Goal: Task Accomplishment & Management: Complete application form

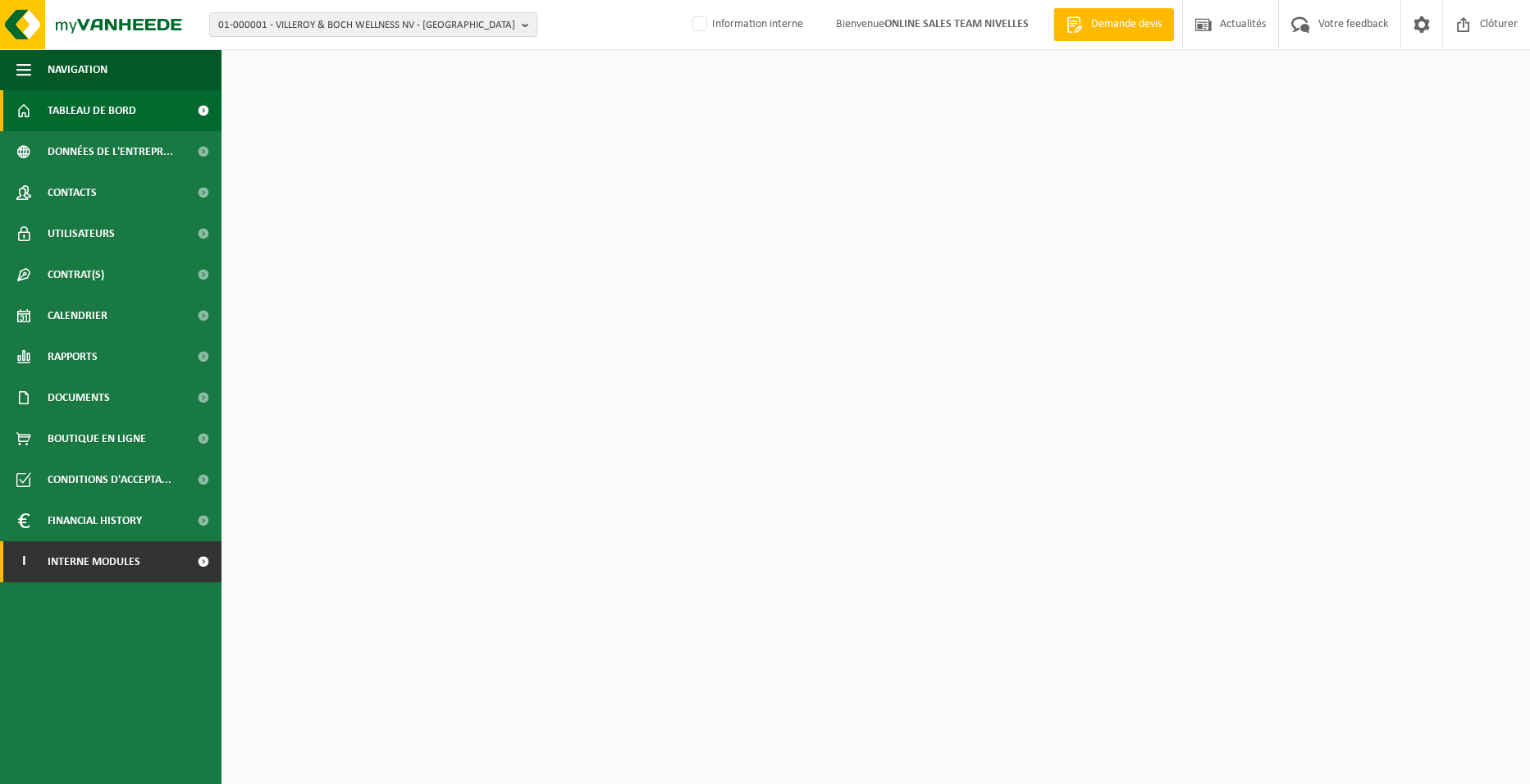
click at [54, 570] on span "Interne modules" at bounding box center [94, 561] width 93 height 41
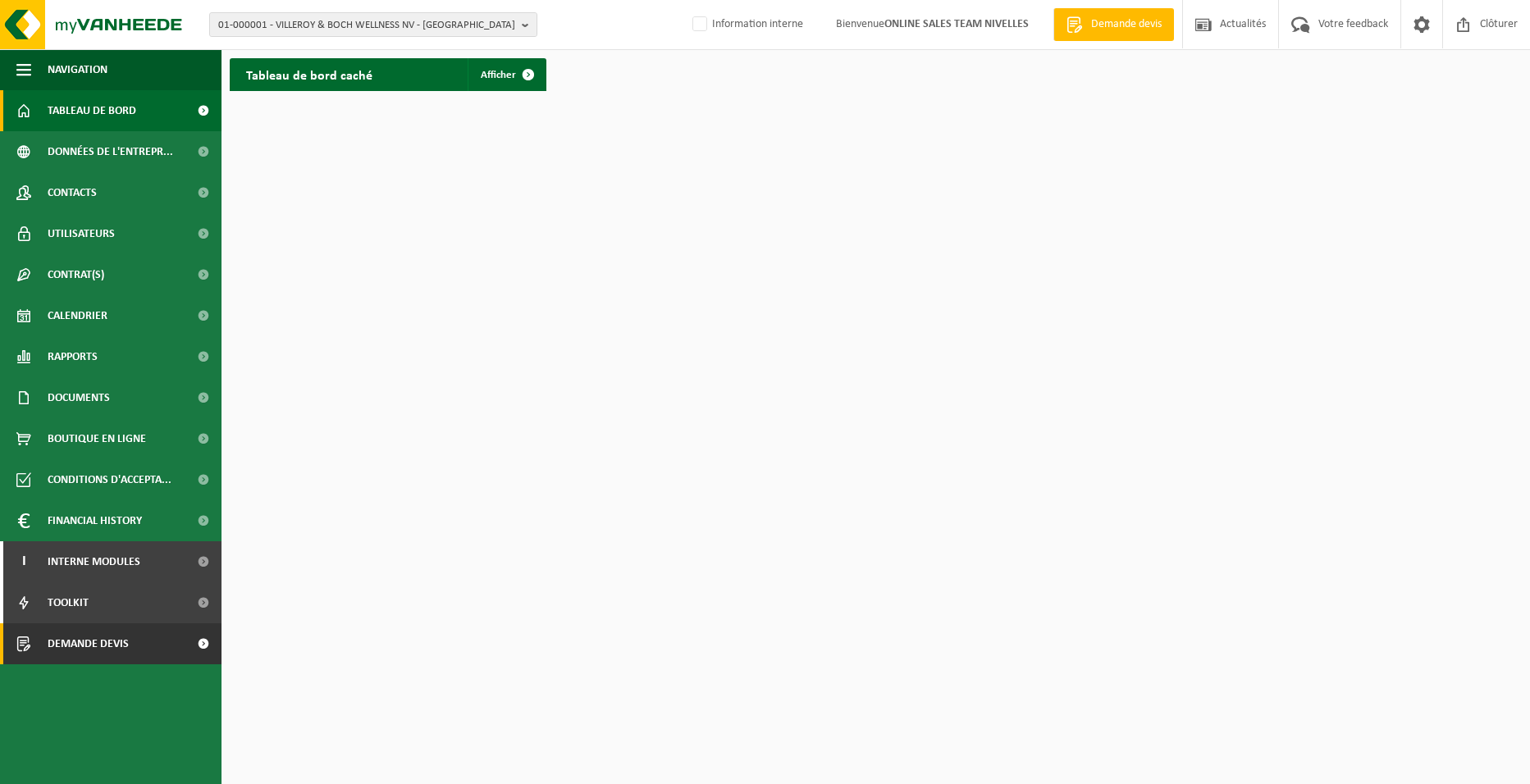
click at [76, 644] on span "Demande devis" at bounding box center [88, 644] width 82 height 41
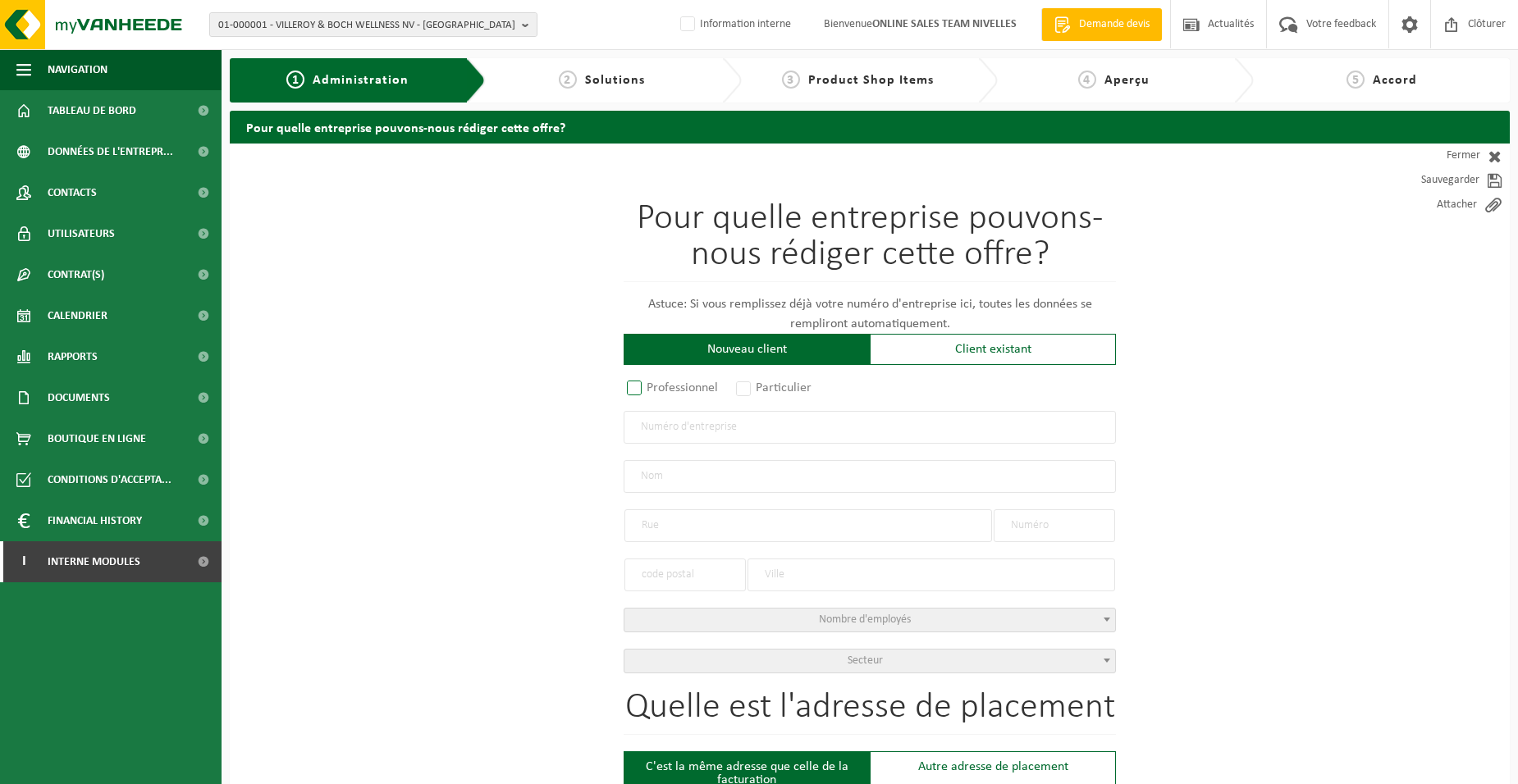
click at [680, 389] on label "Professionnel" at bounding box center [673, 388] width 99 height 23
click at [661, 389] on input "Professionnel" at bounding box center [656, 390] width 11 height 11
radio input "true"
click at [709, 425] on input "text" at bounding box center [870, 427] width 493 height 33
type input "1020855120"
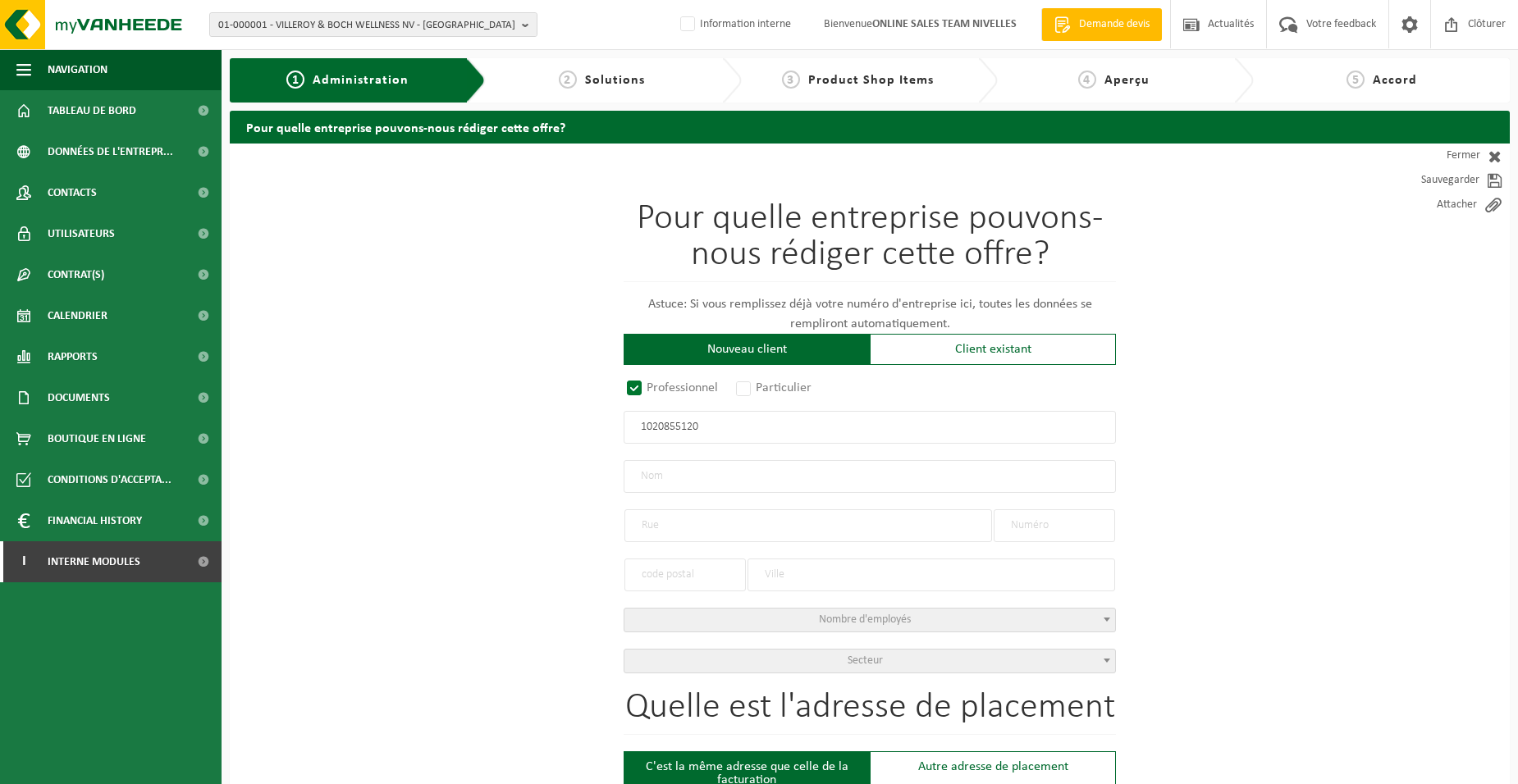
radio input "false"
select select
type input "KD TOITURE BV"
type input "LEUVENSESTRAAT"
type input "131 / 2"
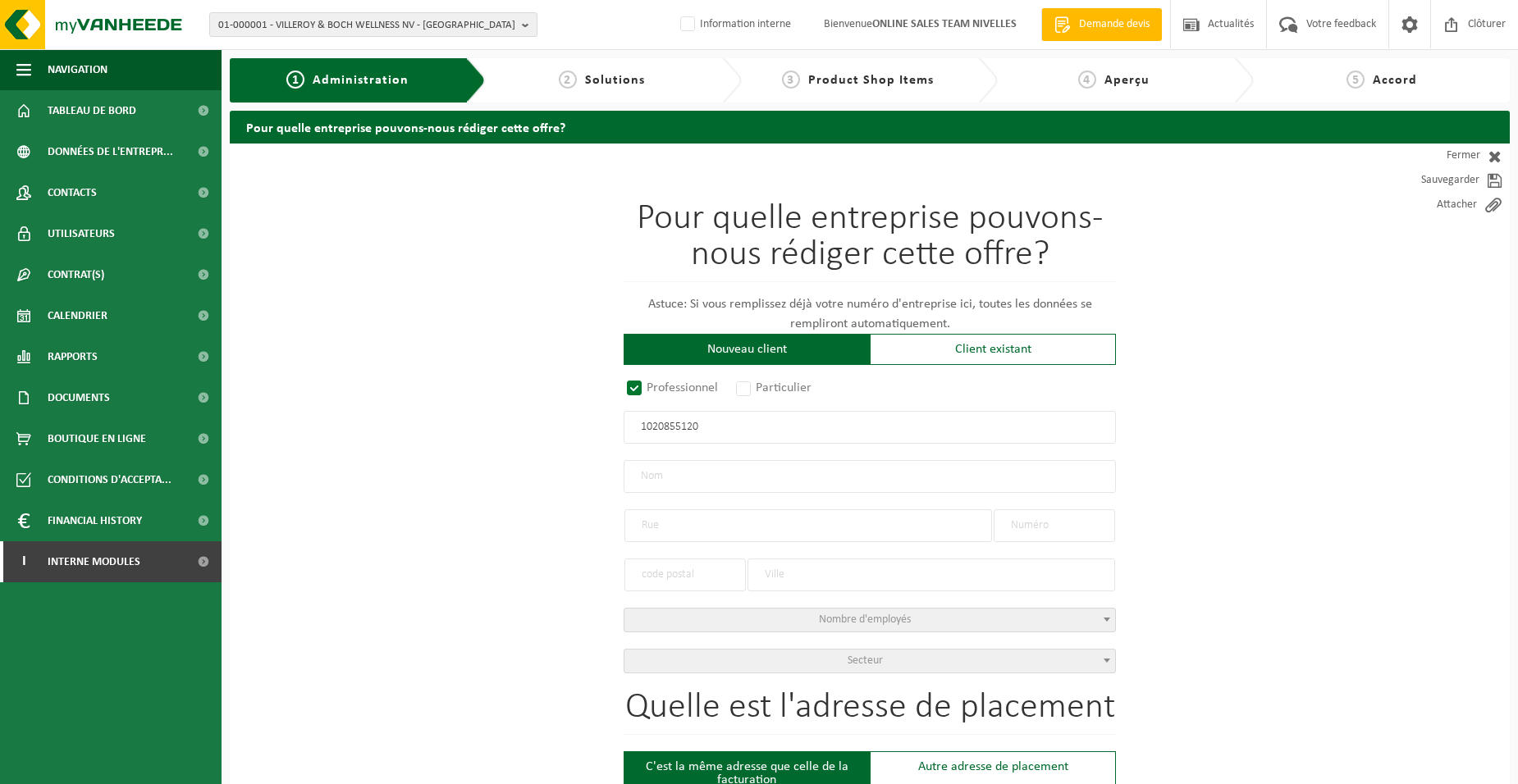
type input "3300"
type input "TIENEN"
type input "2371973464"
radio input "true"
select select "160823"
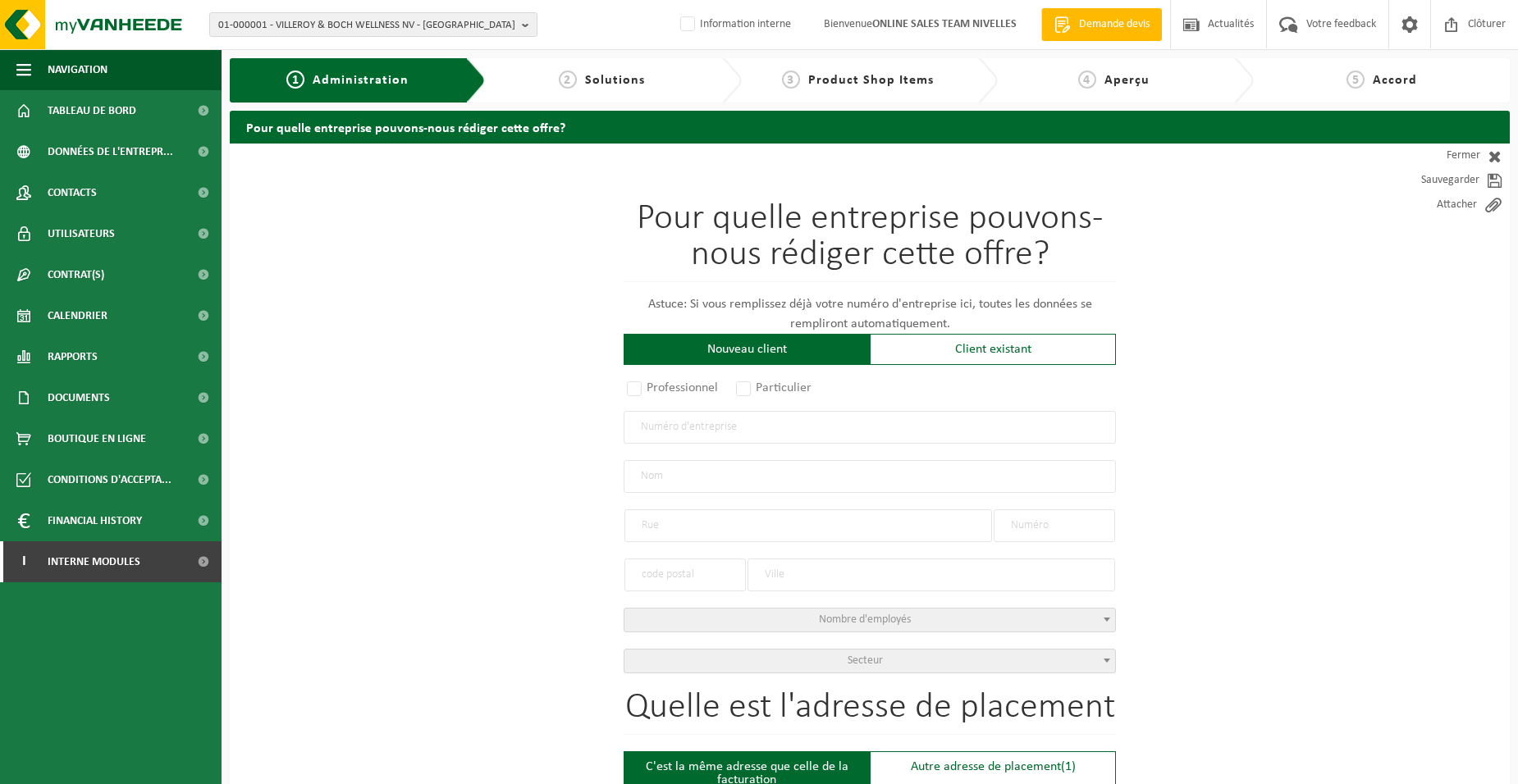
type input "1020.855.120"
type input "KD TOITURE BV"
type input "LEUVENSESTRAAT"
type input "131 / 2"
type input "3300"
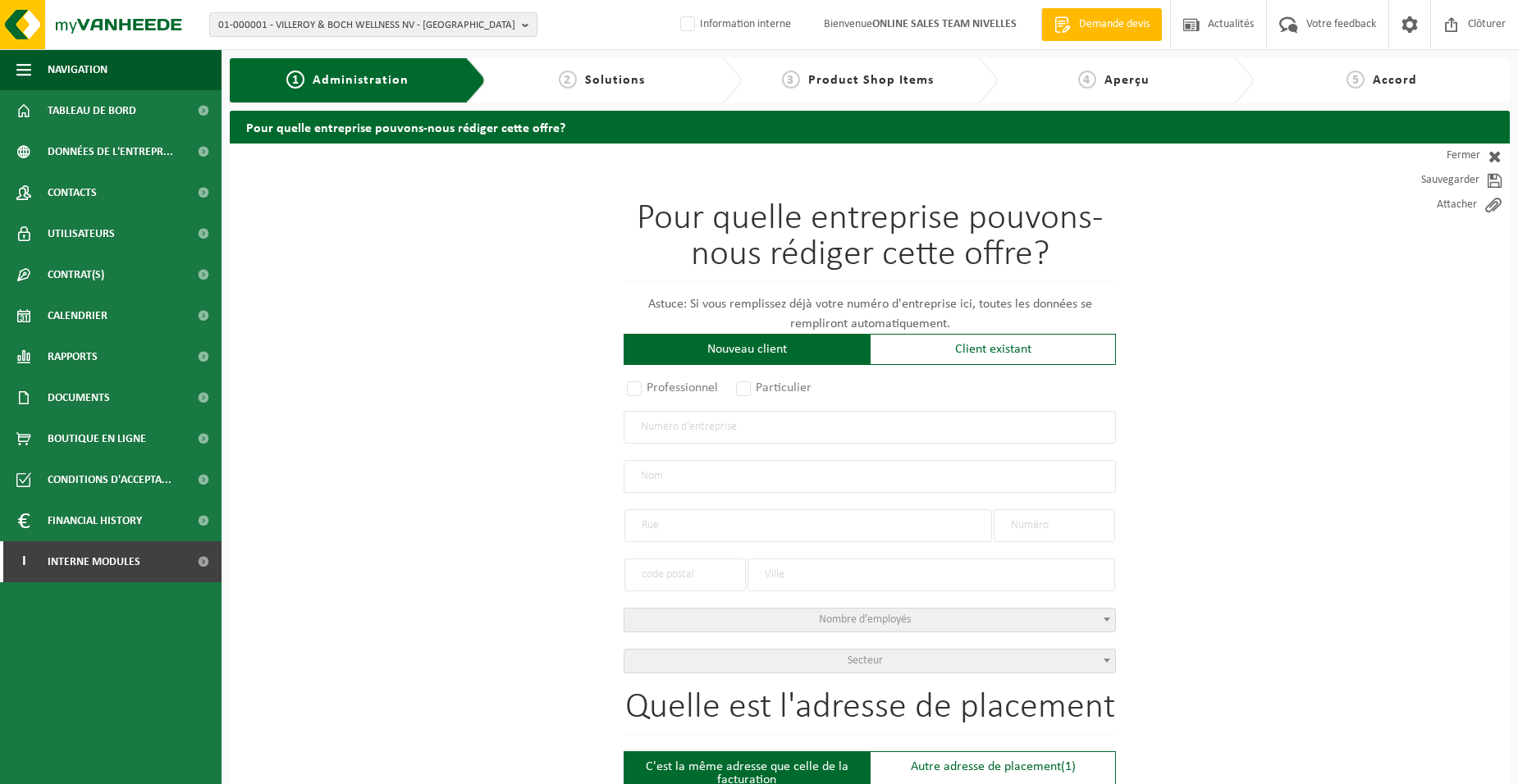
type input "TIENEN"
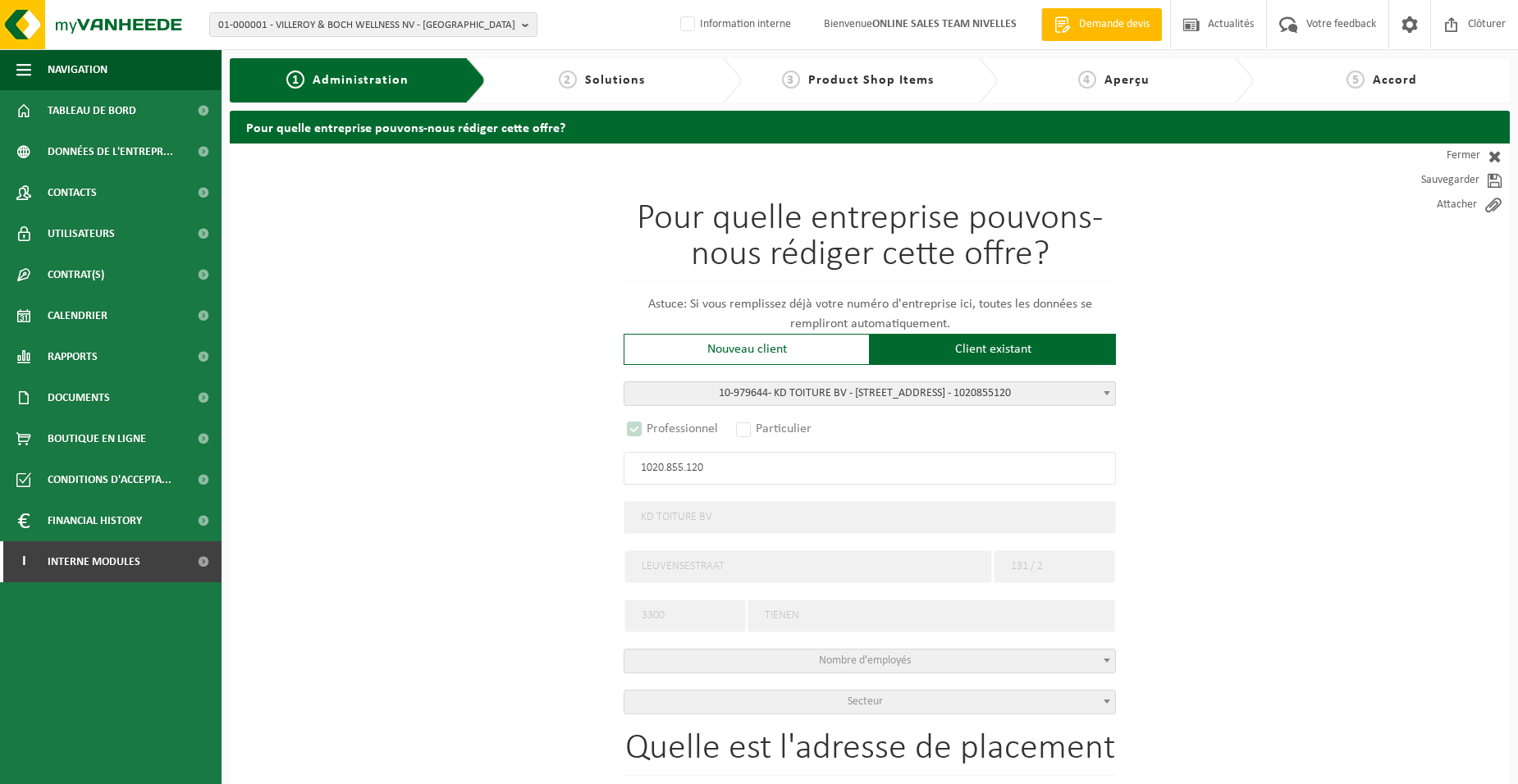
select select "D"
type input "1020.855.120"
